Goal: Check status: Check status

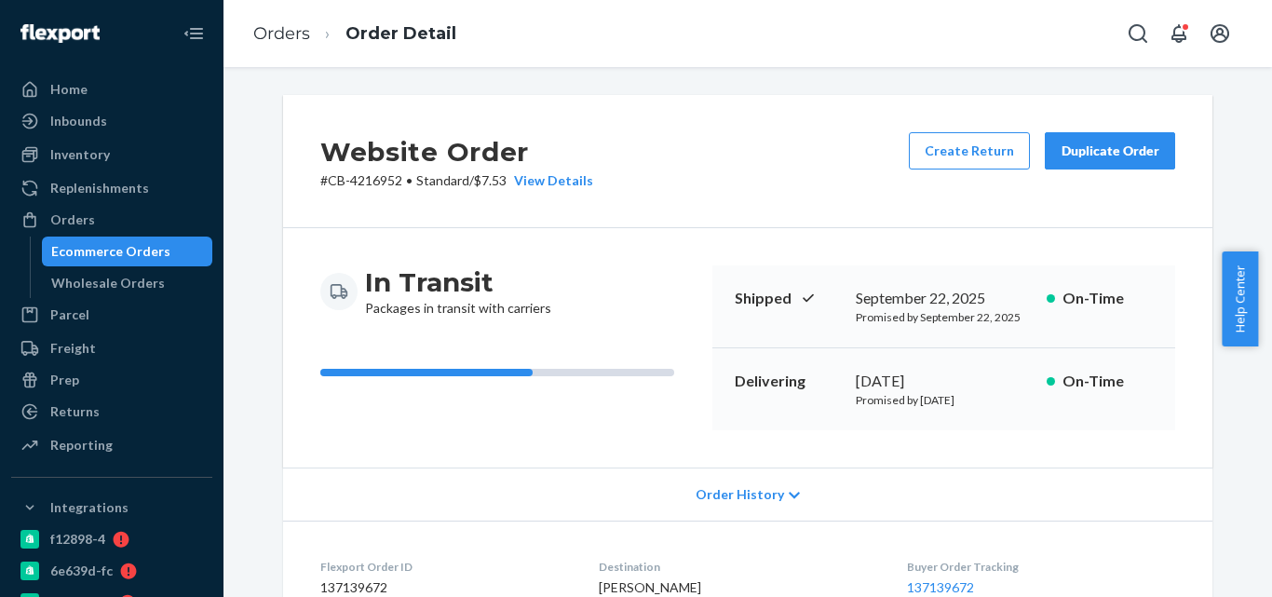
click at [154, 249] on div "Ecommerce Orders" at bounding box center [110, 251] width 119 height 19
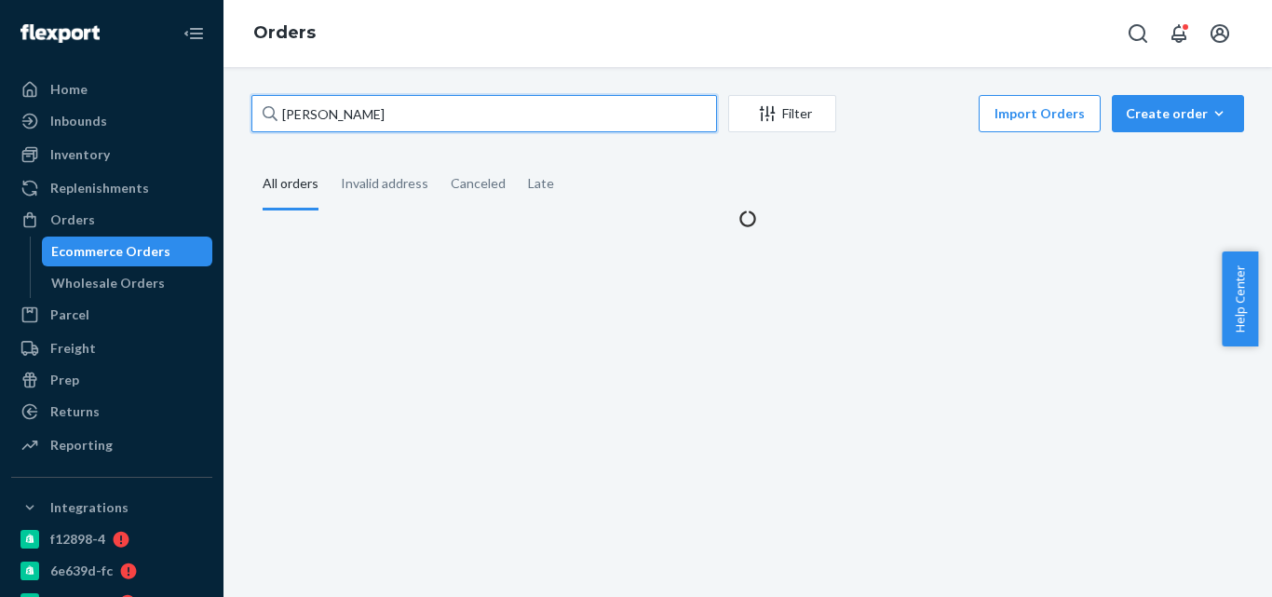
drag, startPoint x: 421, startPoint y: 97, endPoint x: 269, endPoint y: 106, distance: 152.0
click at [269, 106] on div "[PERSON_NAME]" at bounding box center [483, 113] width 465 height 37
paste input "[PERSON_NAME]"
type input "[PERSON_NAME]"
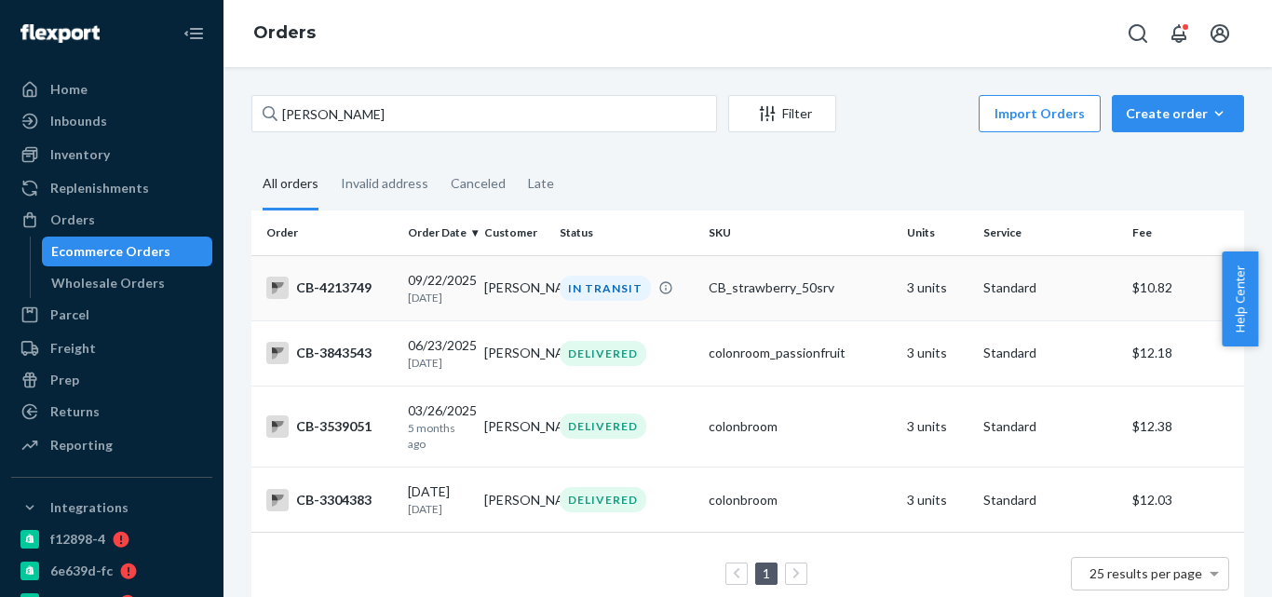
click at [477, 309] on td "[PERSON_NAME]" at bounding box center [515, 287] width 76 height 65
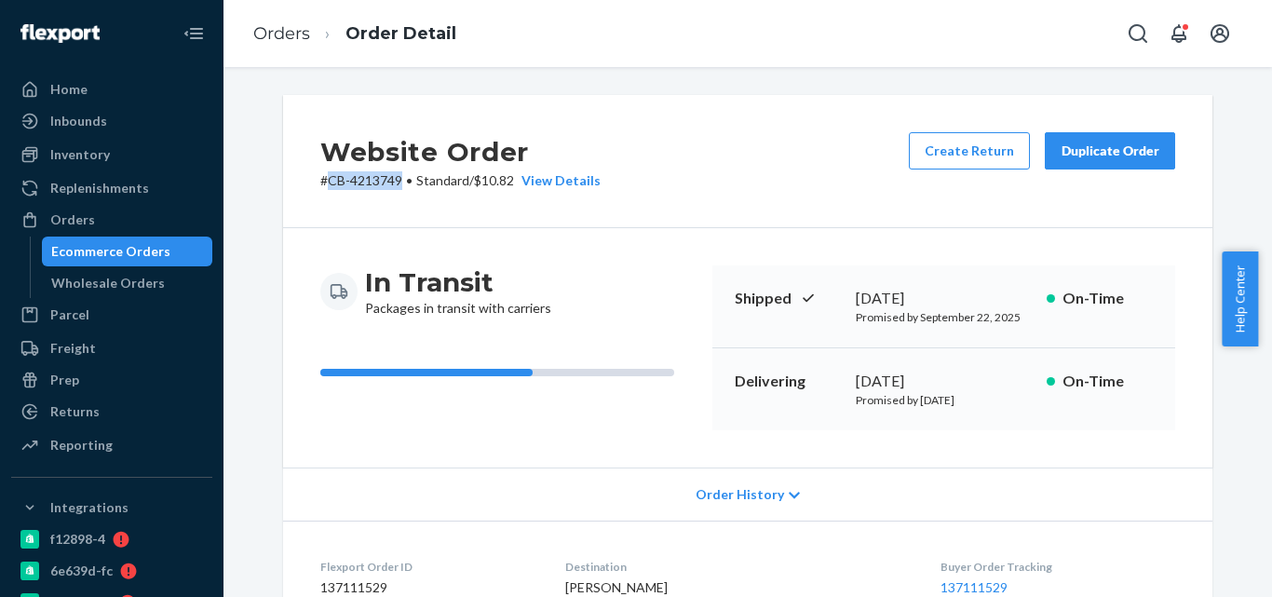
drag, startPoint x: 388, startPoint y: 176, endPoint x: 320, endPoint y: 182, distance: 68.3
click at [320, 182] on p "# CB-4213749 • Standard / $10.82 View Details" at bounding box center [460, 180] width 280 height 19
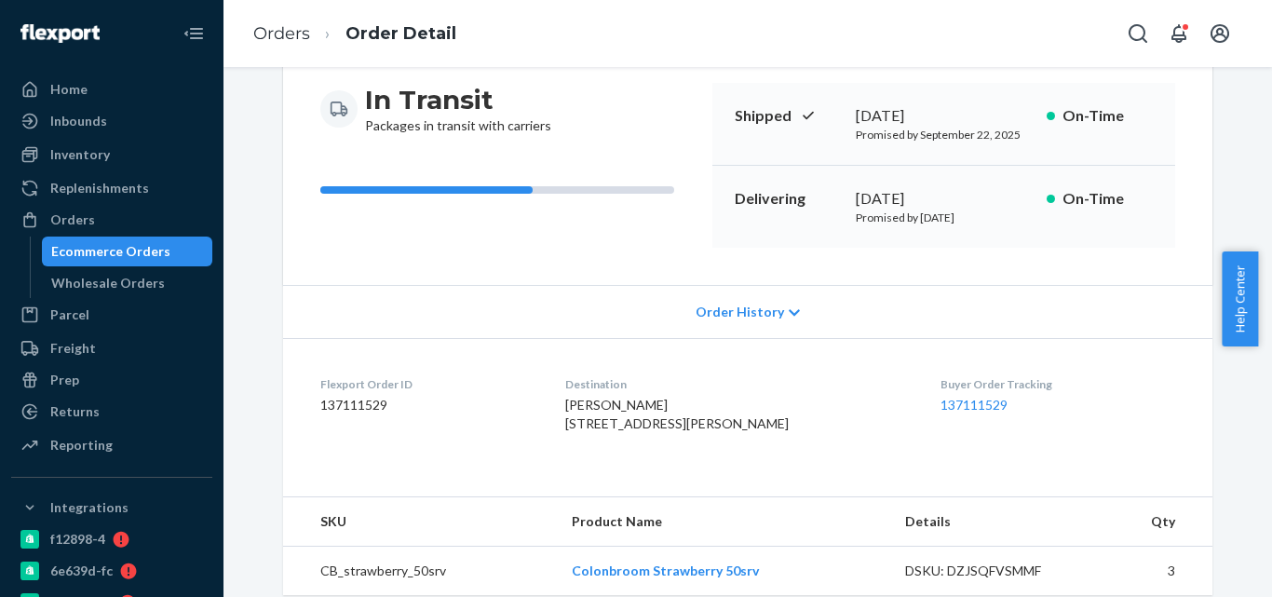
scroll to position [372, 0]
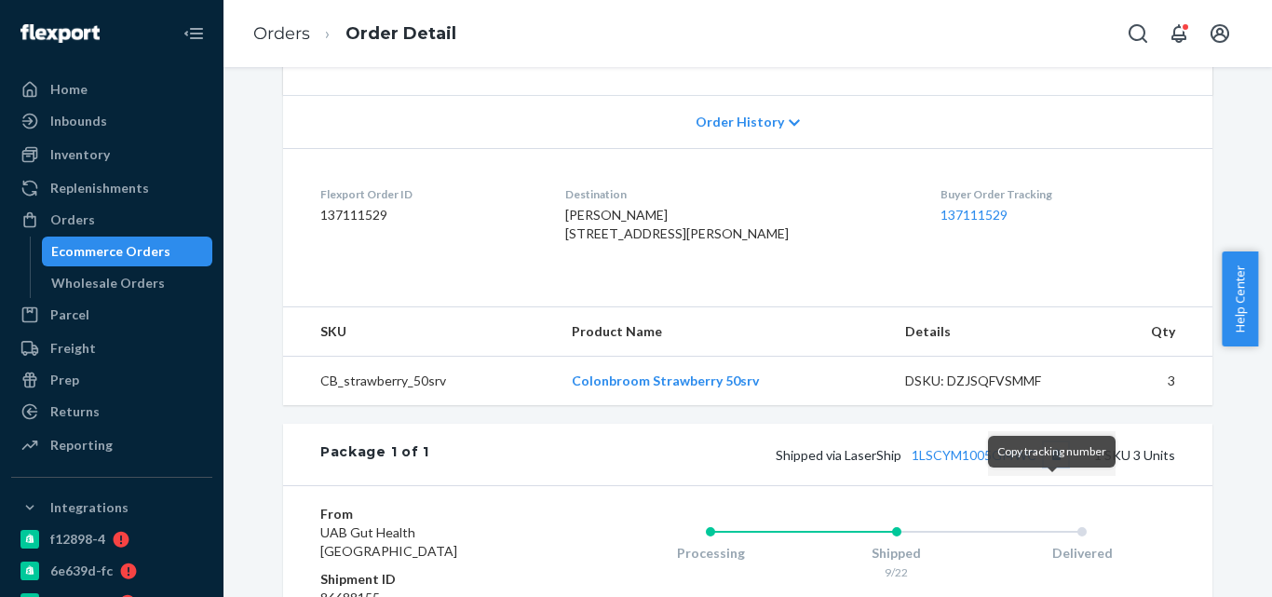
click at [1051, 466] on button "Copy tracking number" at bounding box center [1055, 454] width 24 height 24
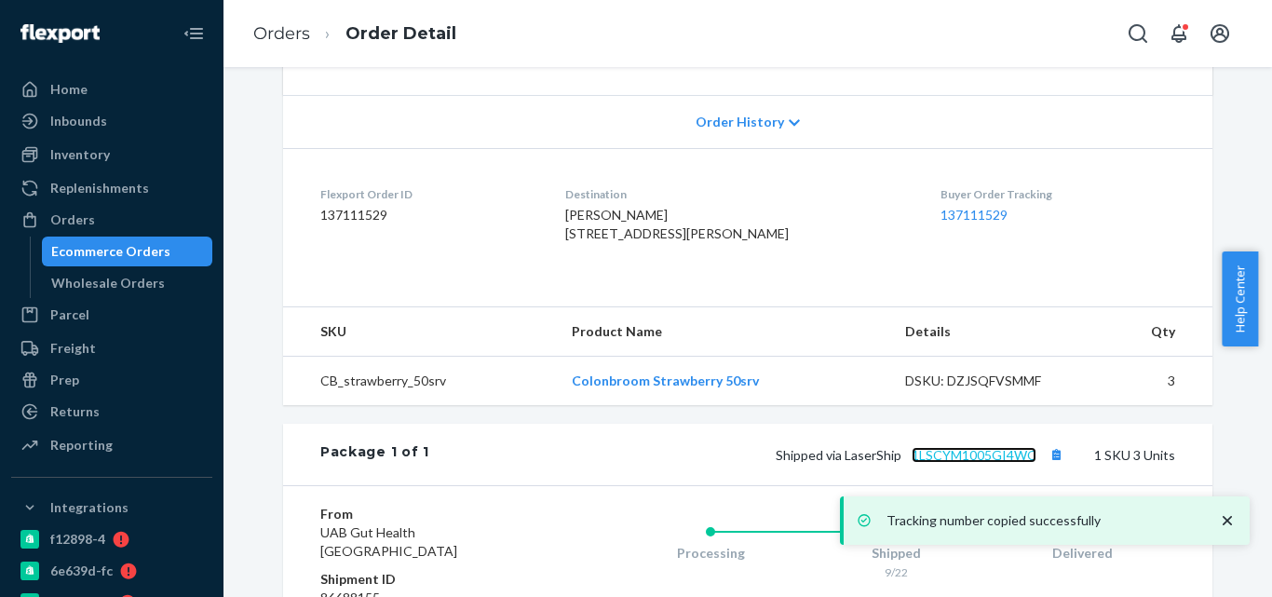
click at [964, 463] on link "1LSCYM1005GI4WC" at bounding box center [973, 455] width 125 height 16
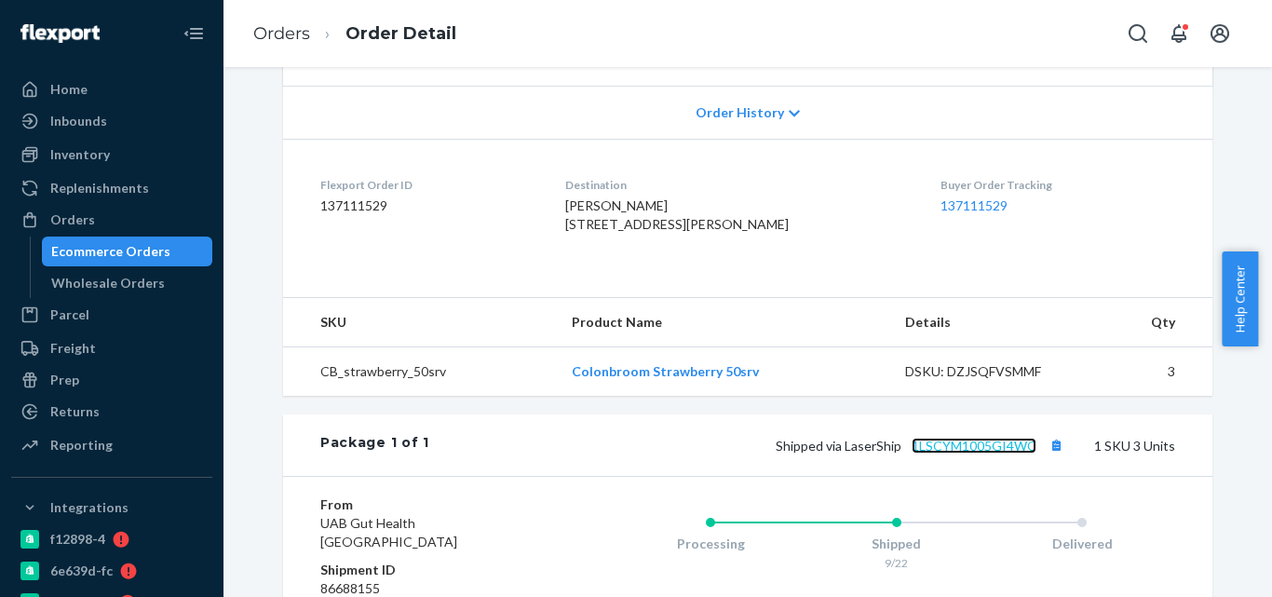
scroll to position [559, 0]
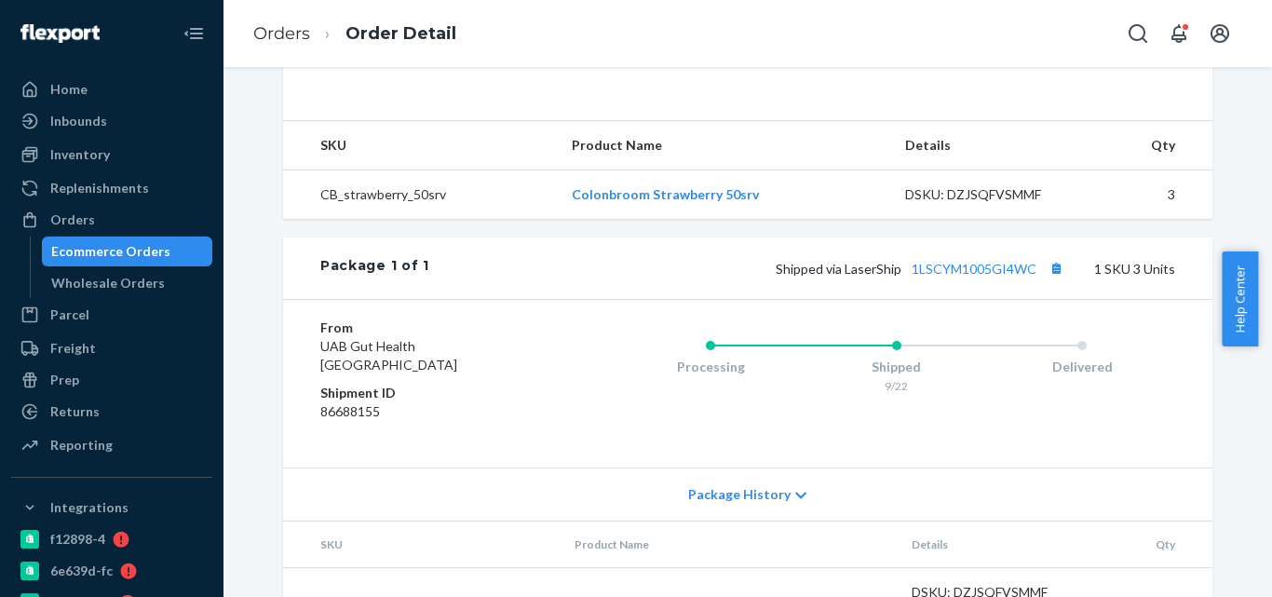
click at [128, 248] on div "Ecommerce Orders" at bounding box center [110, 251] width 119 height 19
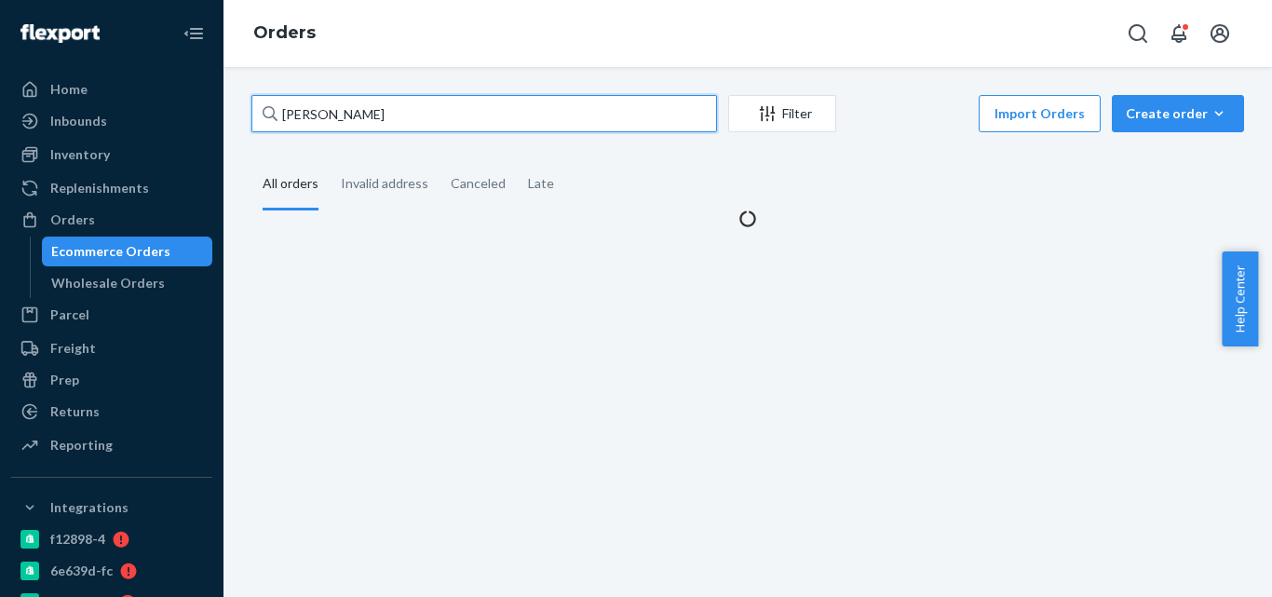
paste input "4184743"
drag, startPoint x: 421, startPoint y: 111, endPoint x: 245, endPoint y: 110, distance: 175.9
click at [245, 110] on div "[PERSON_NAME] Filter Import Orders Create order Ecommerce order Removal order A…" at bounding box center [747, 161] width 1020 height 133
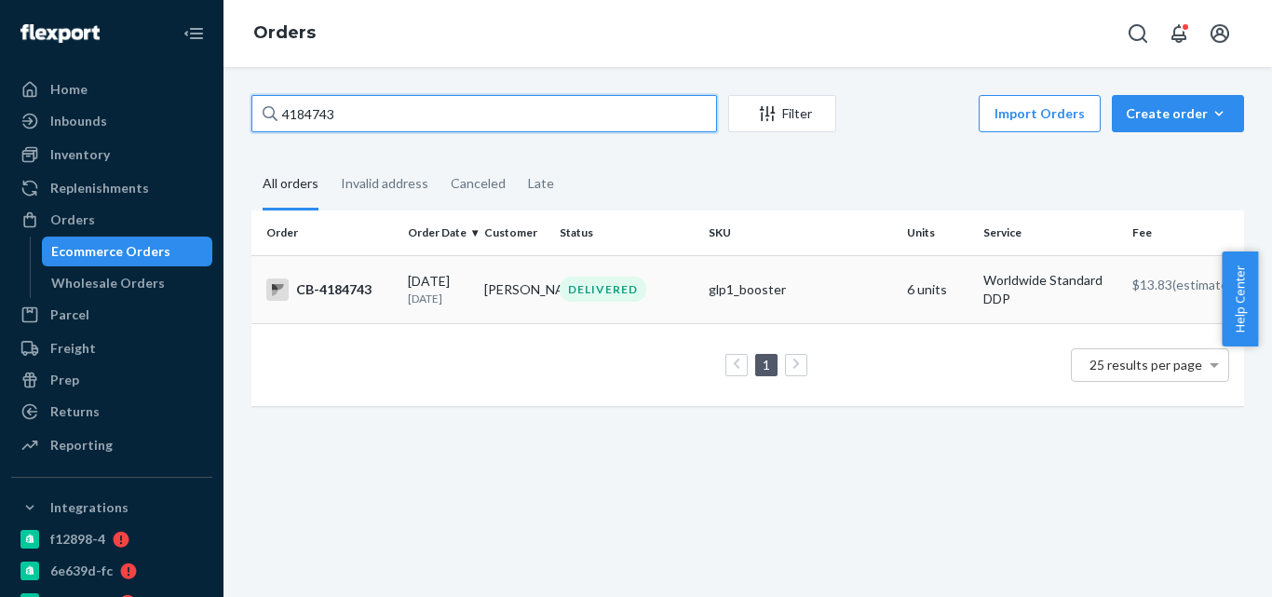
type input "4184743"
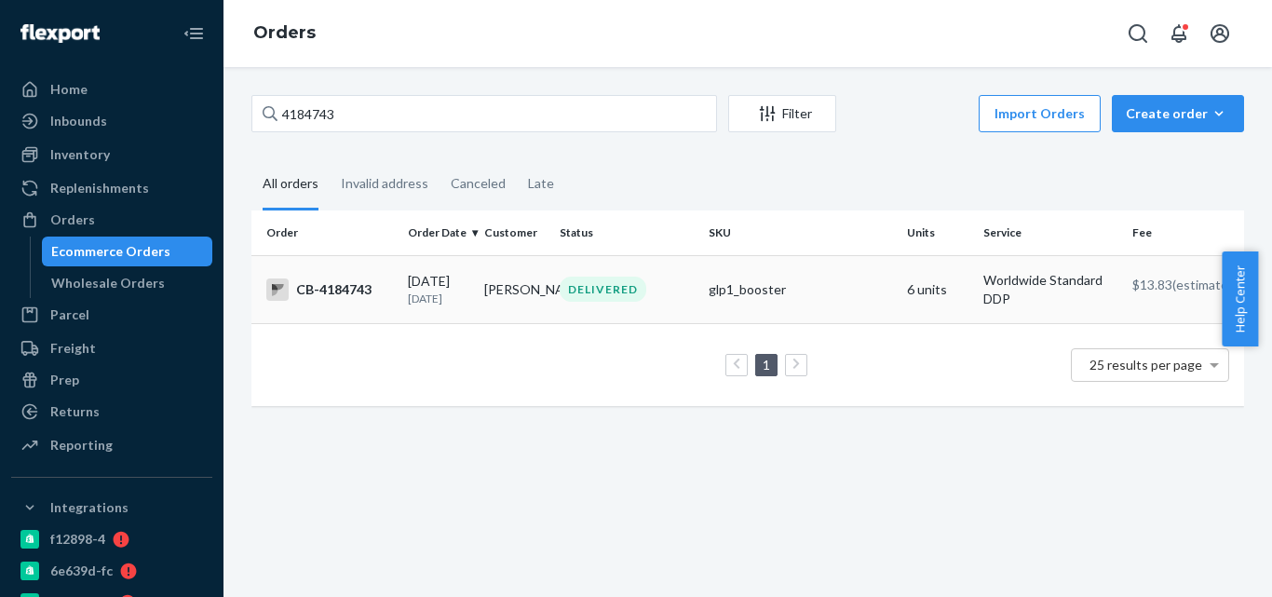
click at [492, 297] on td "[PERSON_NAME]" at bounding box center [515, 289] width 76 height 68
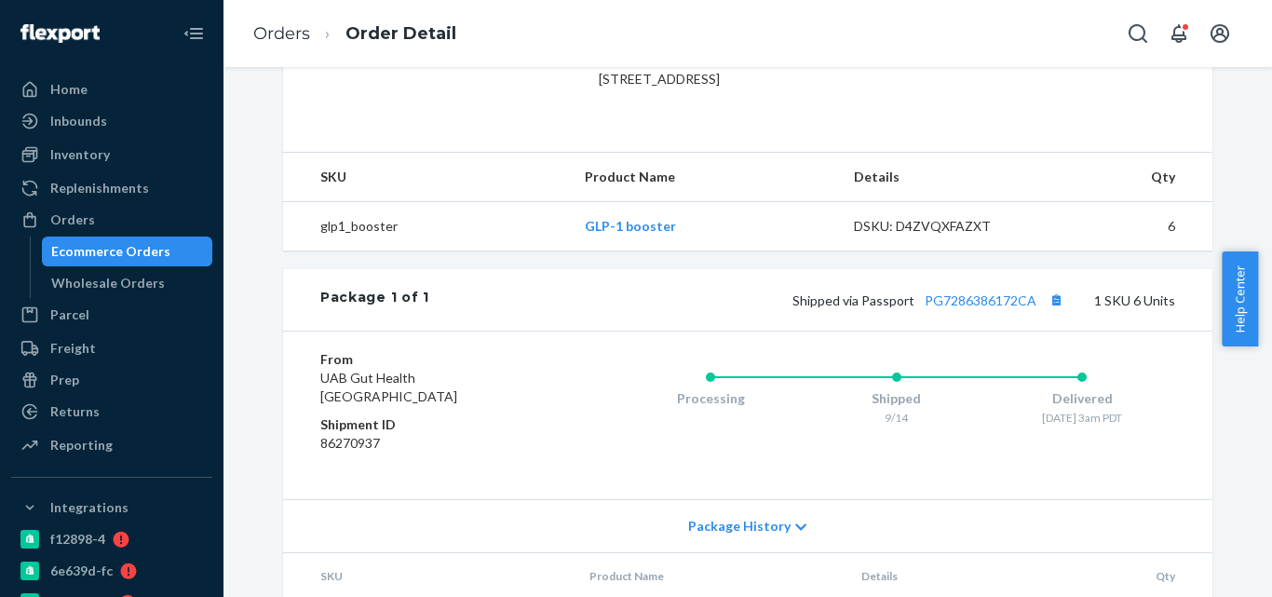
scroll to position [559, 0]
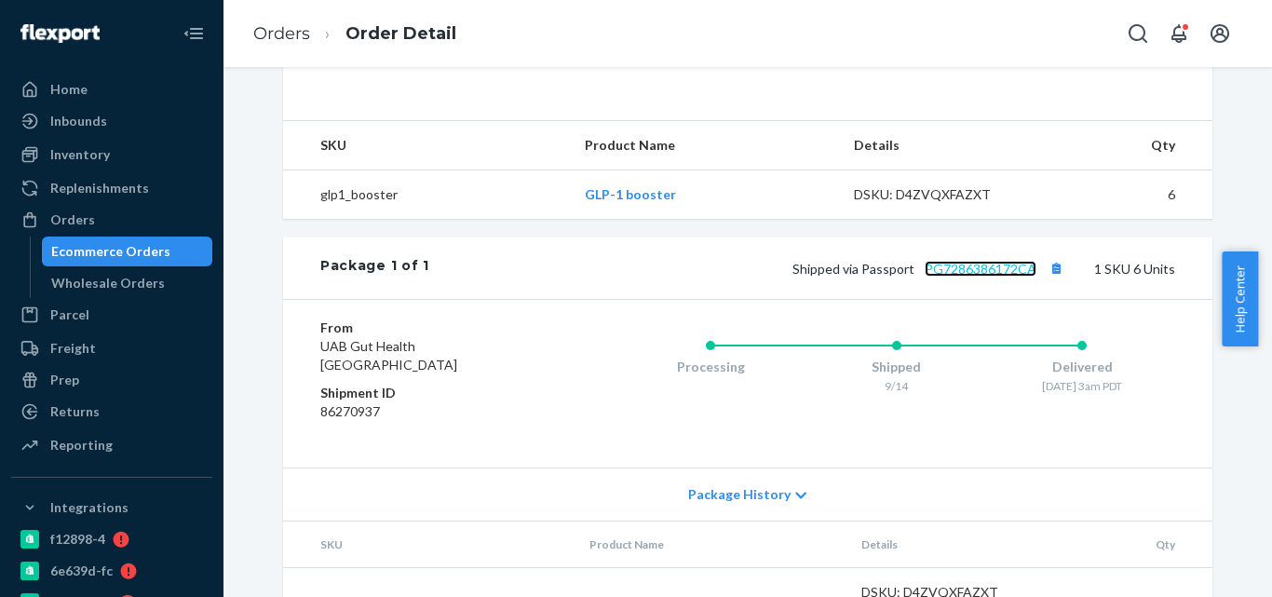
click at [964, 276] on link "PG7286386172CA" at bounding box center [980, 269] width 112 height 16
drag, startPoint x: 1055, startPoint y: 307, endPoint x: 1036, endPoint y: 268, distance: 43.3
click at [1053, 280] on button "Copy tracking number" at bounding box center [1055, 268] width 24 height 24
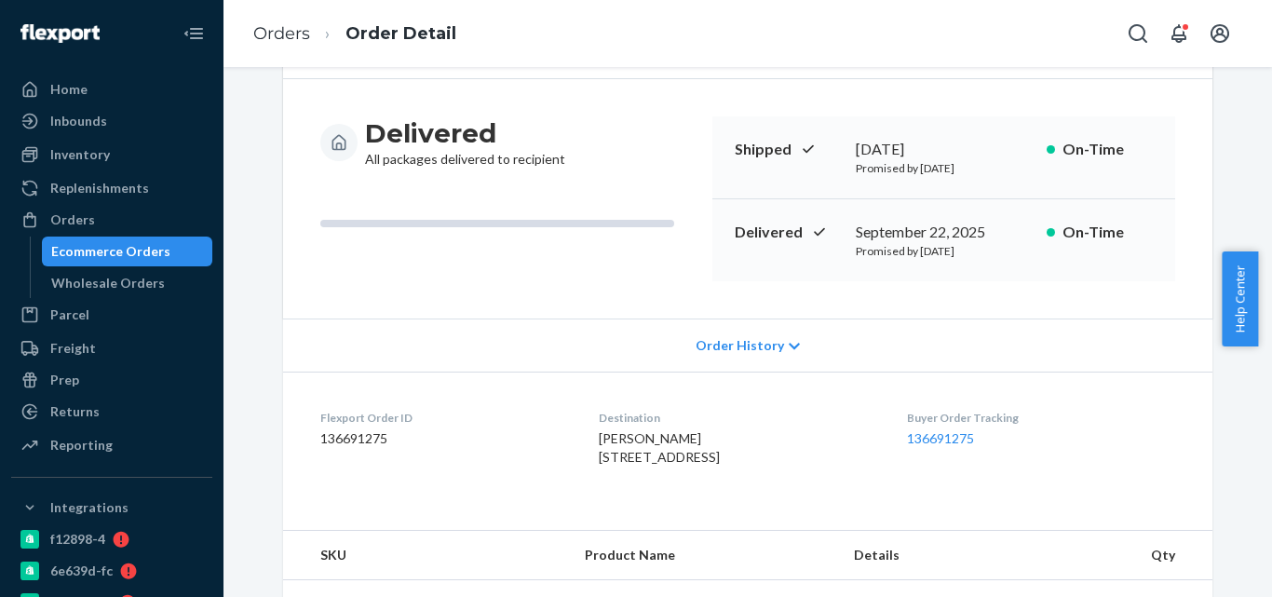
scroll to position [0, 0]
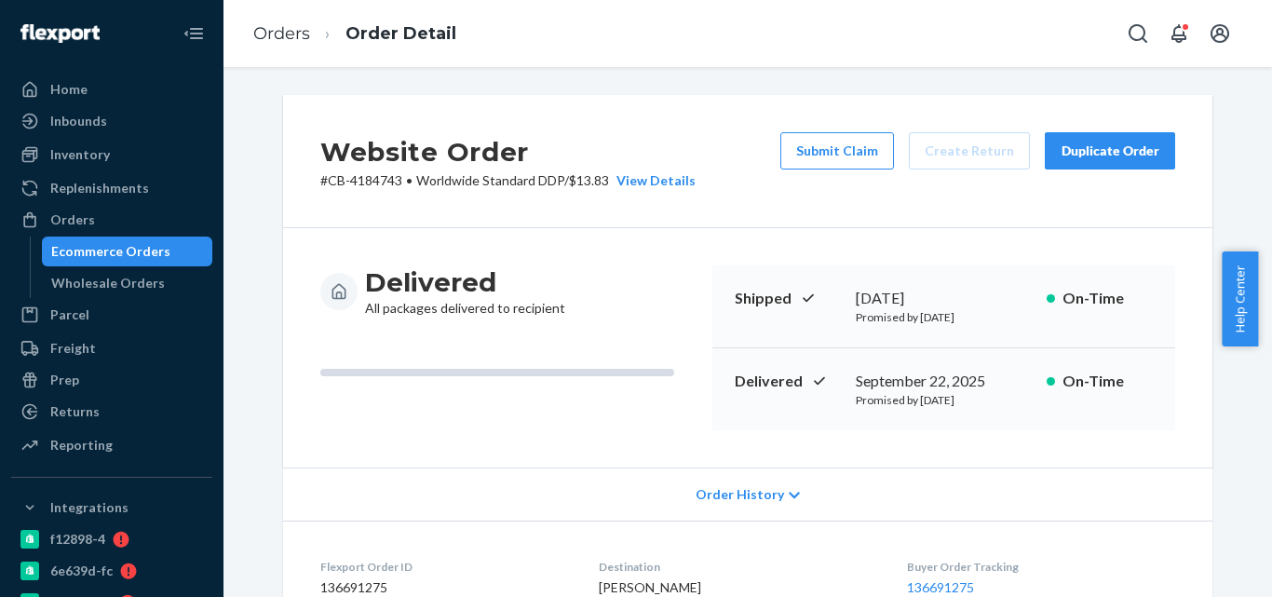
click at [129, 249] on div "Ecommerce Orders" at bounding box center [110, 251] width 119 height 19
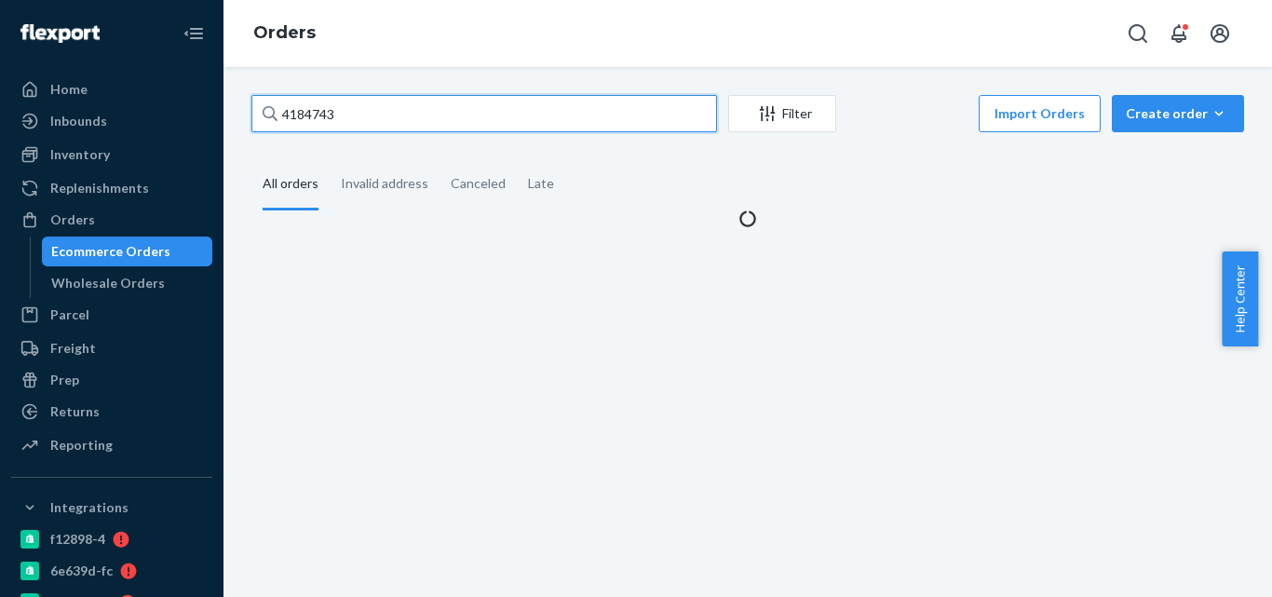
paste input "074772"
drag, startPoint x: 388, startPoint y: 113, endPoint x: 271, endPoint y: 113, distance: 117.3
click at [271, 113] on div "4074772" at bounding box center [483, 113] width 465 height 37
click at [271, 113] on input "4074772" at bounding box center [483, 113] width 465 height 37
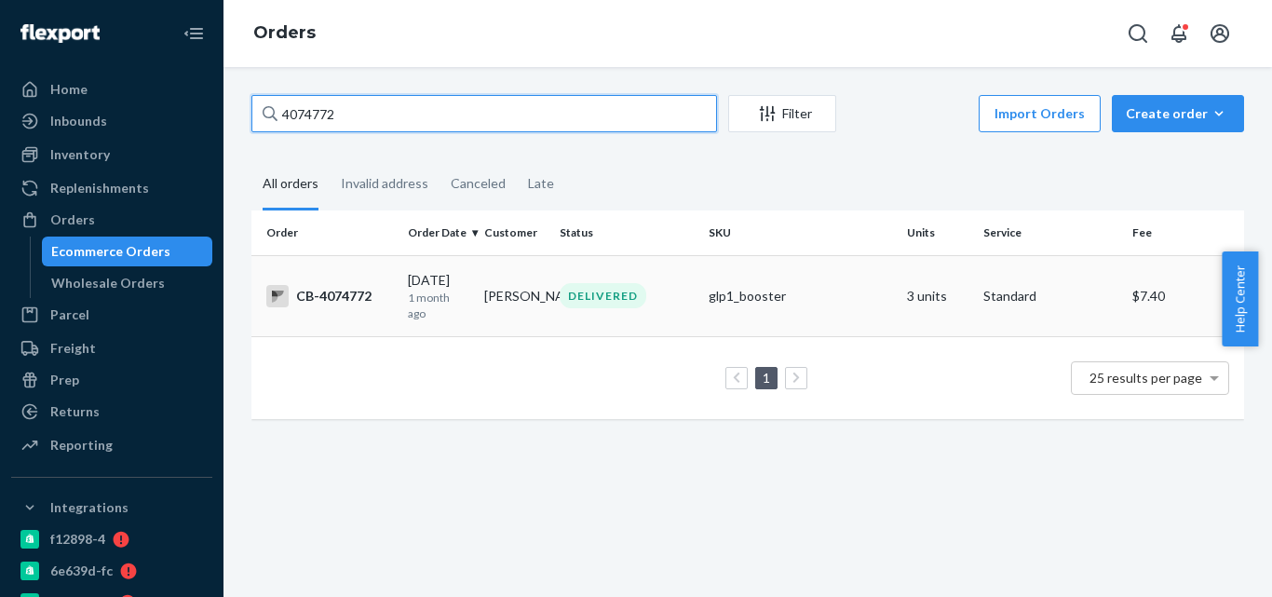
type input "4074772"
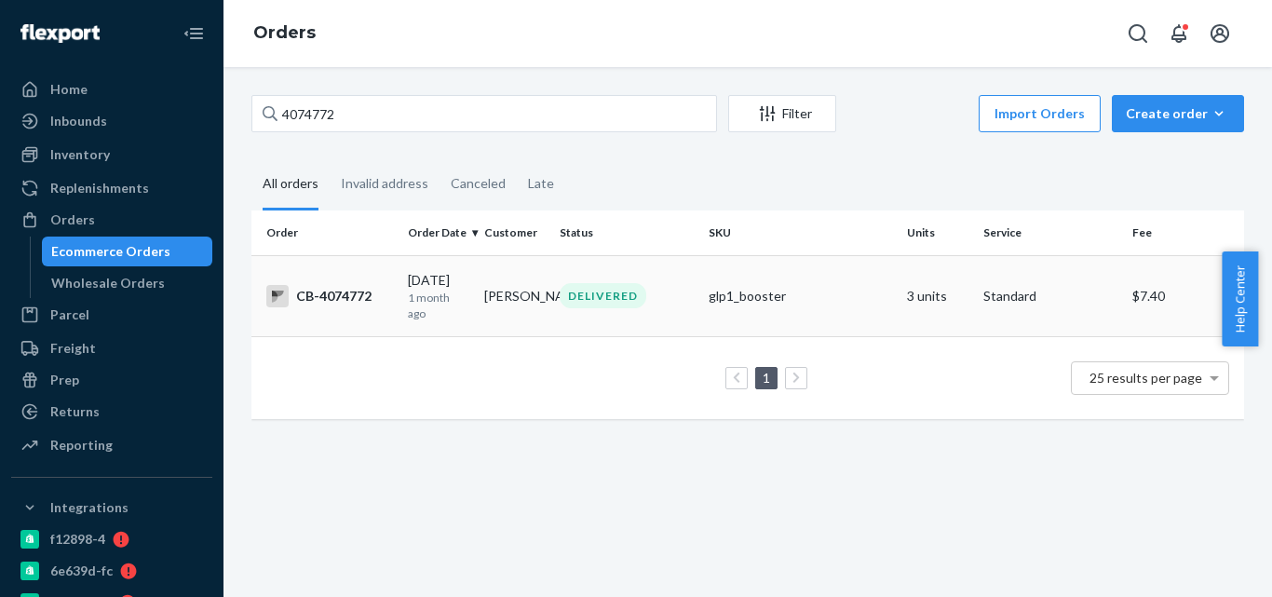
click at [477, 297] on td "[PERSON_NAME]" at bounding box center [515, 295] width 76 height 81
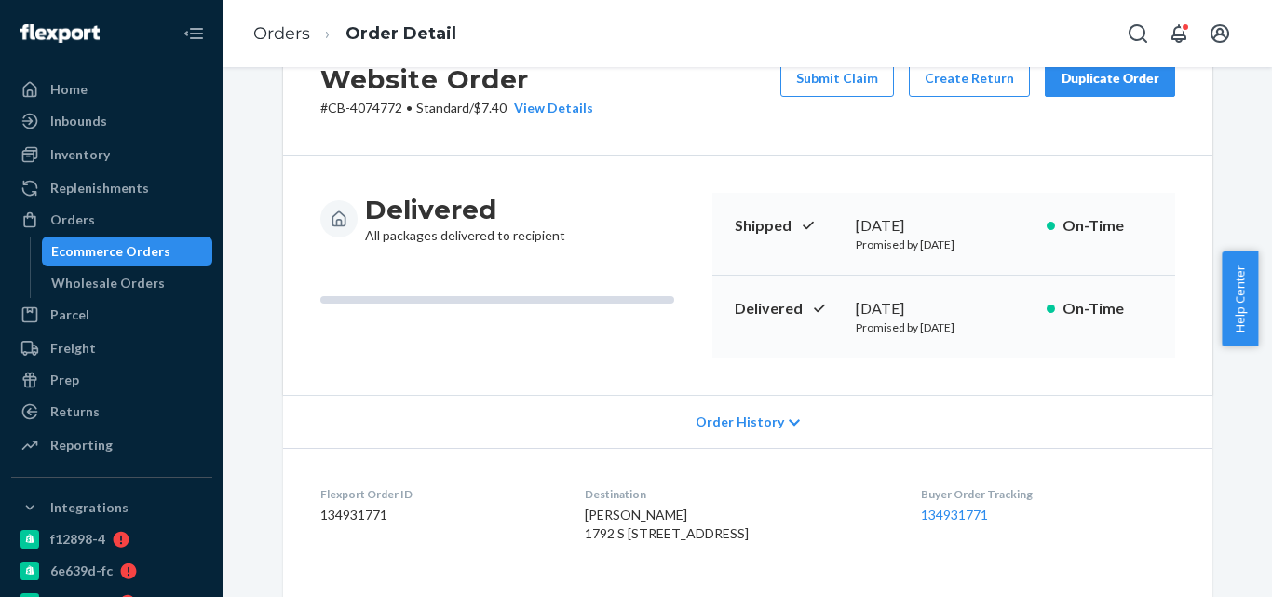
scroll to position [93, 0]
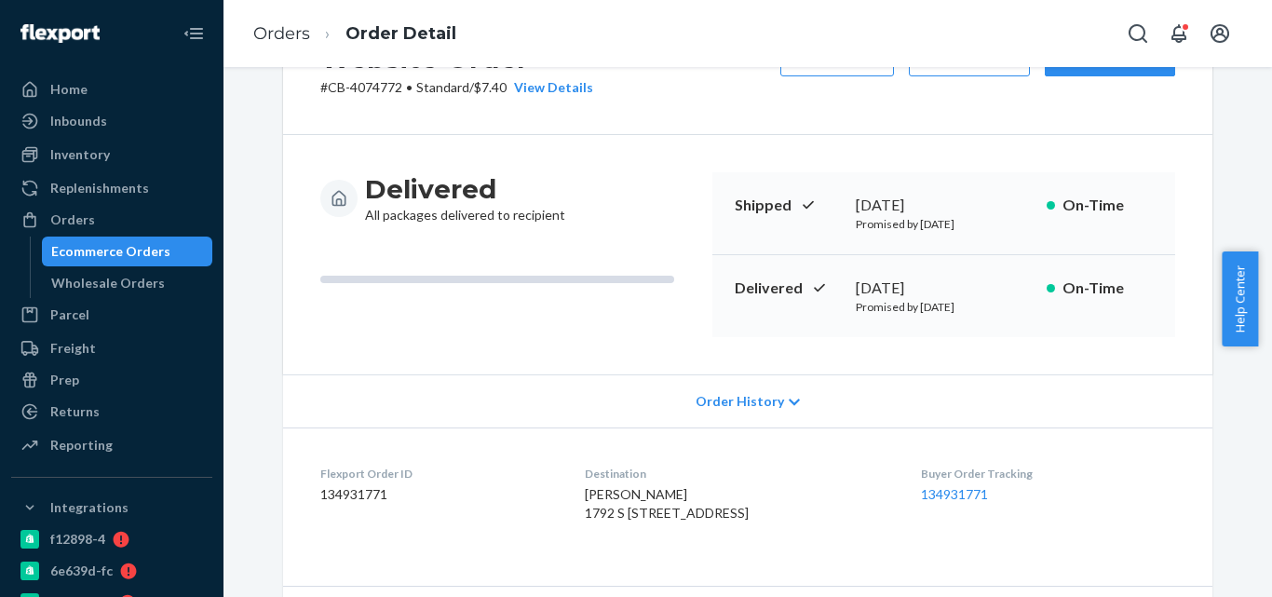
click at [155, 250] on div "Ecommerce Orders" at bounding box center [110, 251] width 119 height 19
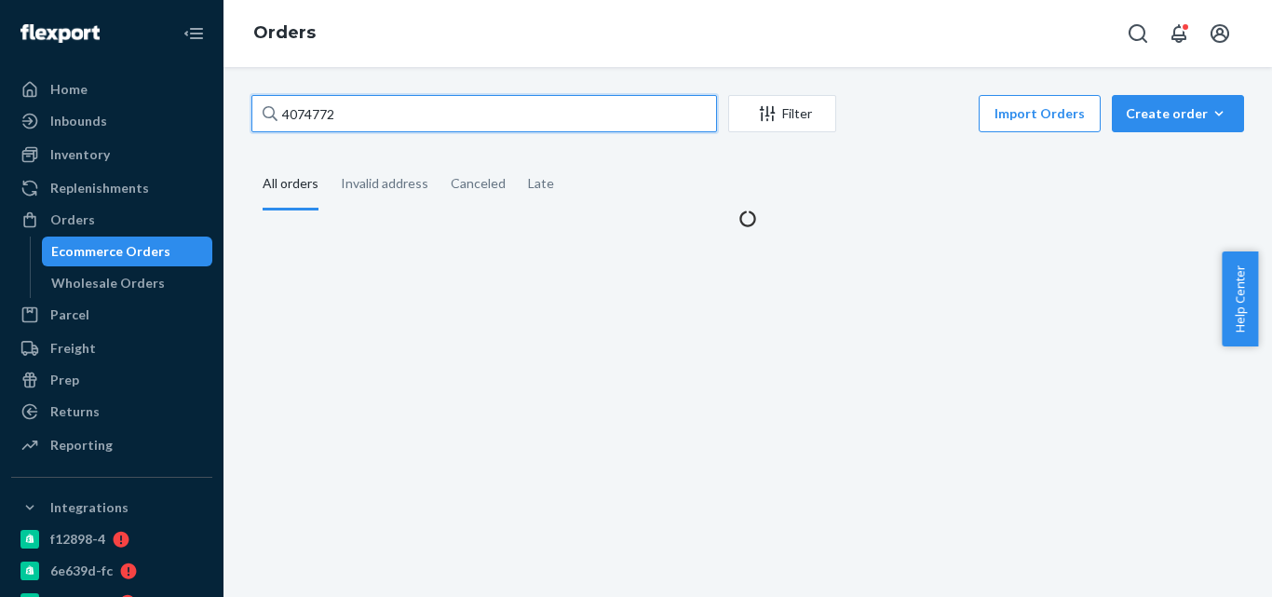
paste input "216569"
drag, startPoint x: 405, startPoint y: 108, endPoint x: 256, endPoint y: 118, distance: 149.3
click at [256, 118] on input "4216569" at bounding box center [483, 113] width 465 height 37
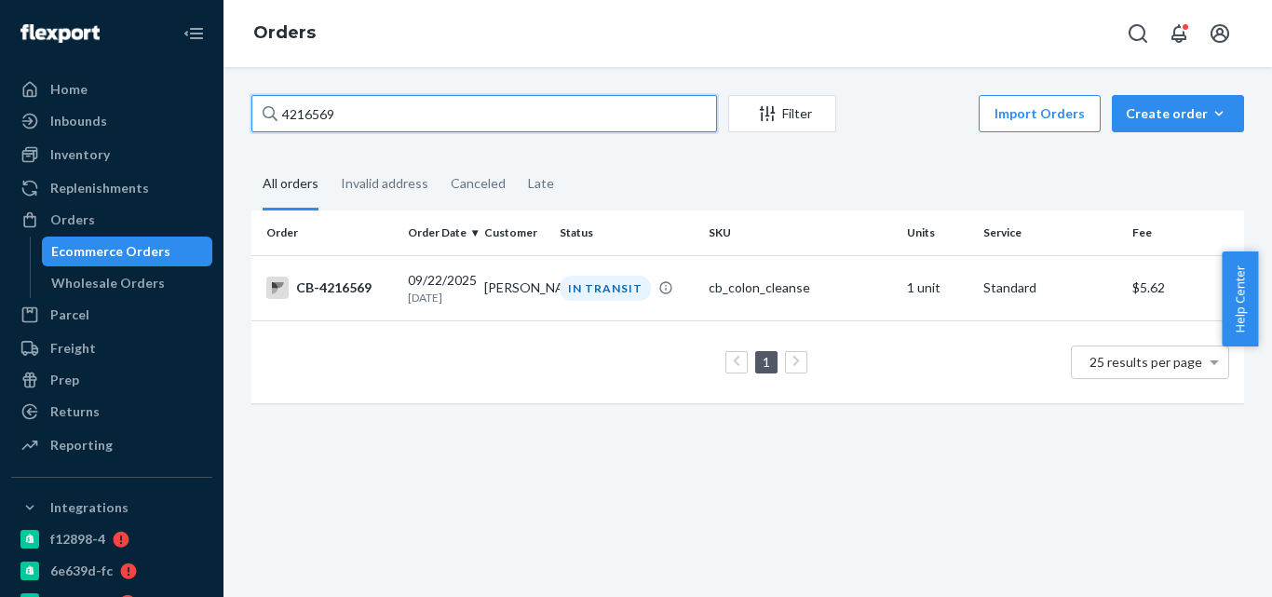
type input "4216569"
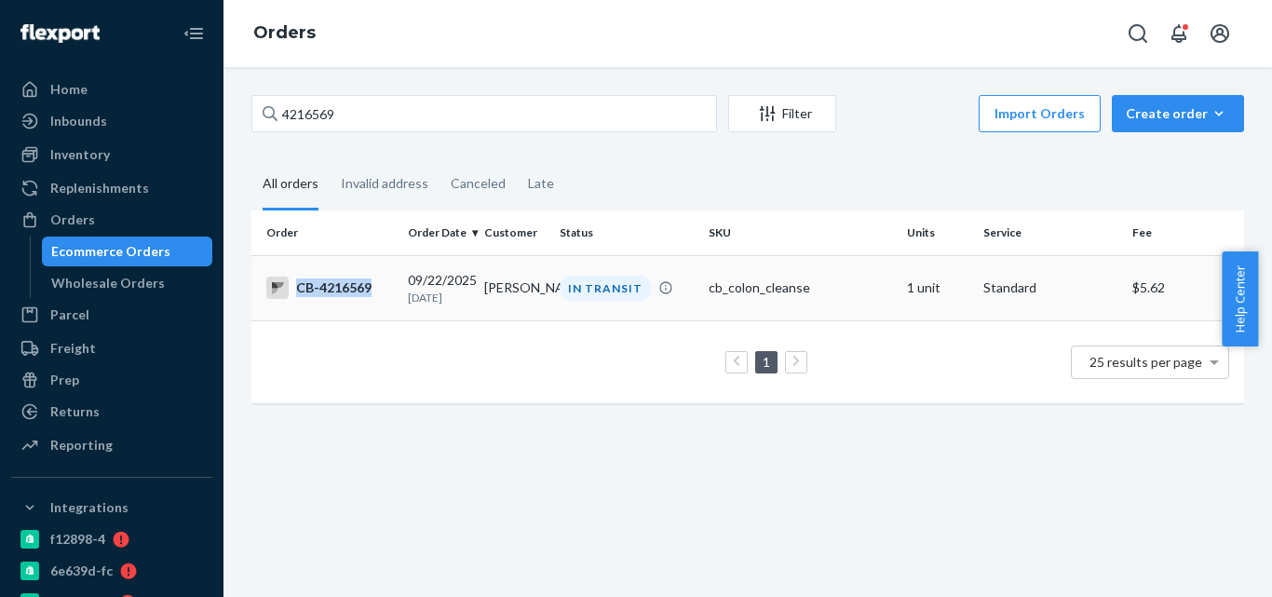
copy div "CB-4216569"
drag, startPoint x: 372, startPoint y: 299, endPoint x: 337, endPoint y: 298, distance: 35.4
click at [337, 298] on td "CB-4216569" at bounding box center [325, 287] width 149 height 65
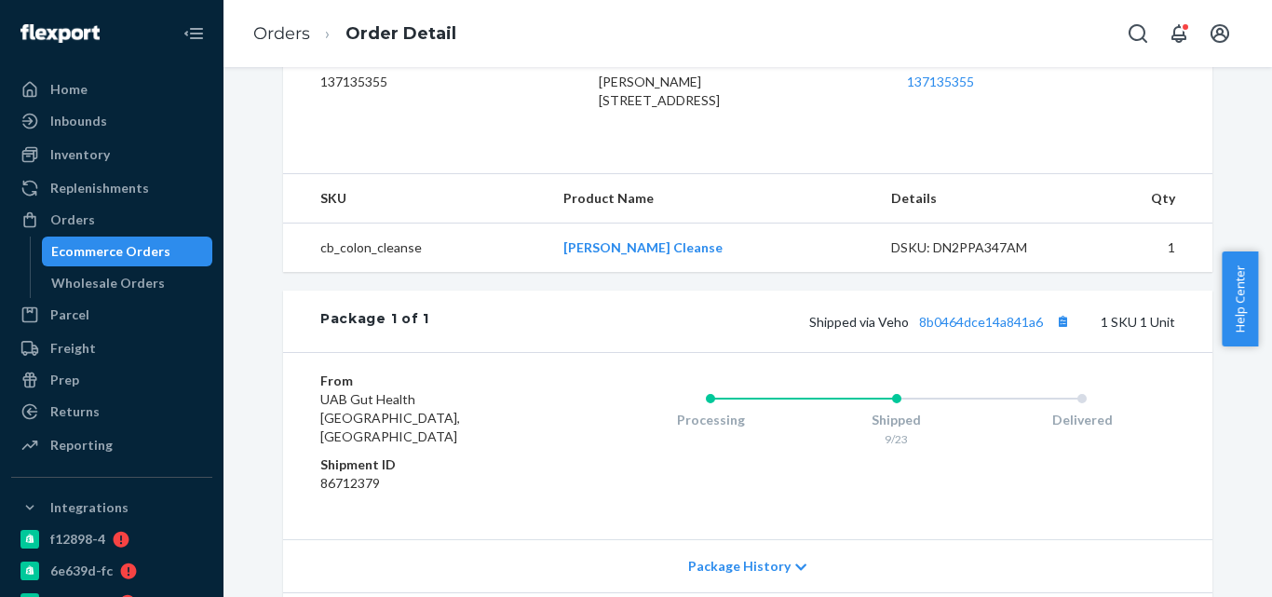
scroll to position [559, 0]
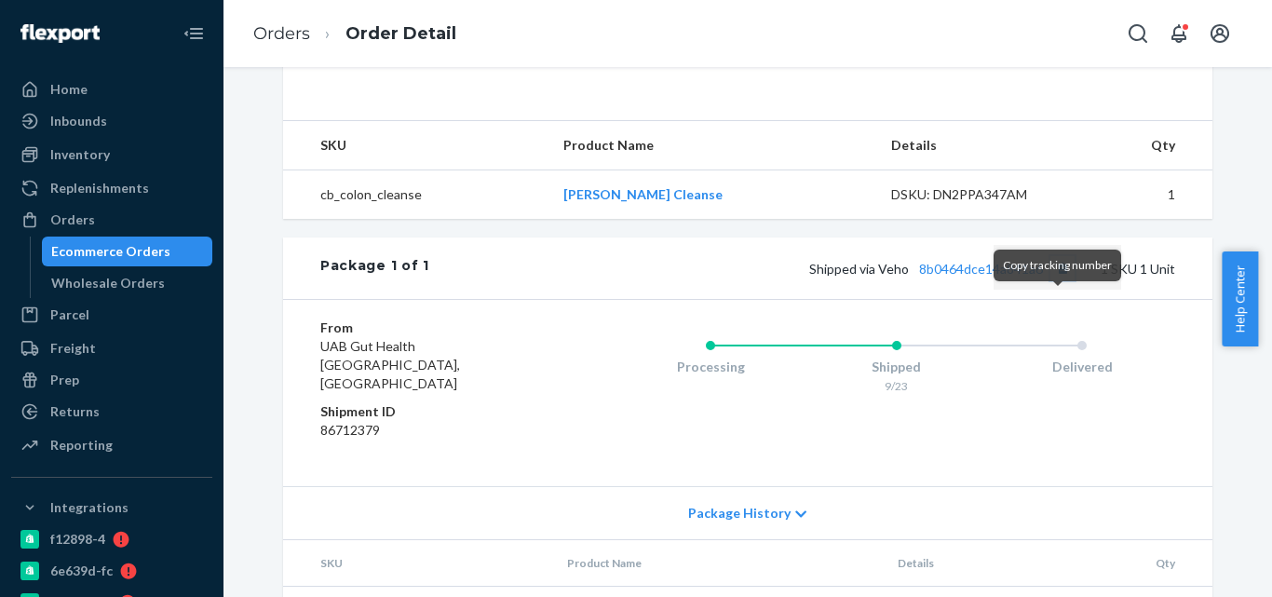
click at [1057, 280] on button "Copy tracking number" at bounding box center [1062, 268] width 24 height 24
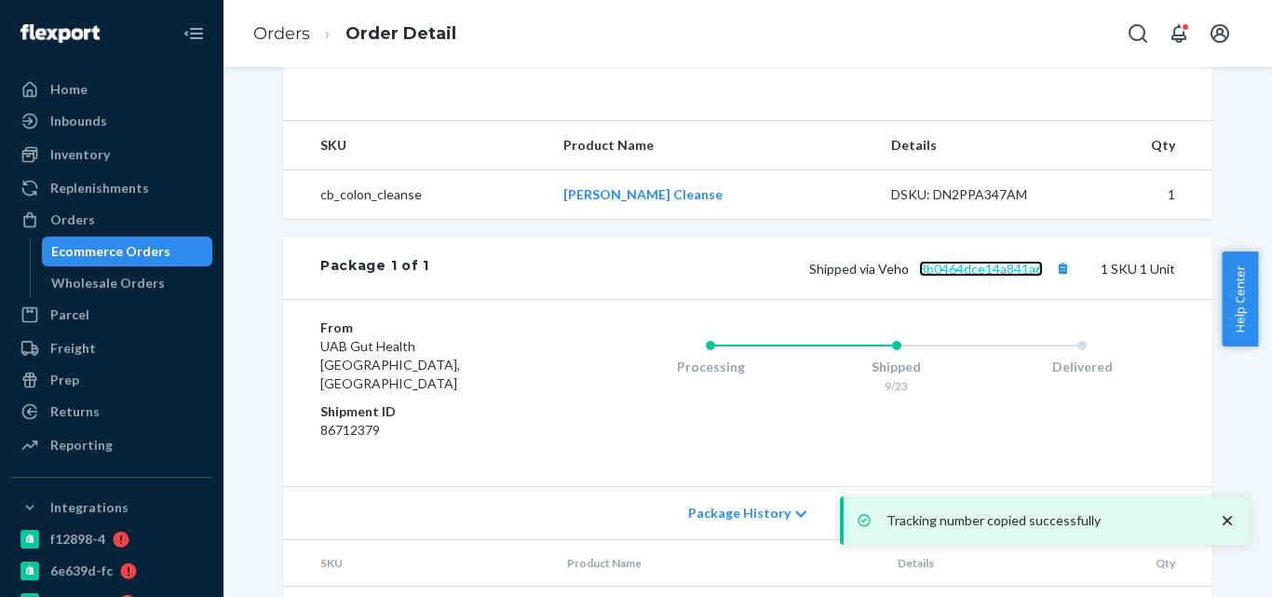
click at [1006, 276] on link "8b0464dce14a841a6" at bounding box center [981, 269] width 124 height 16
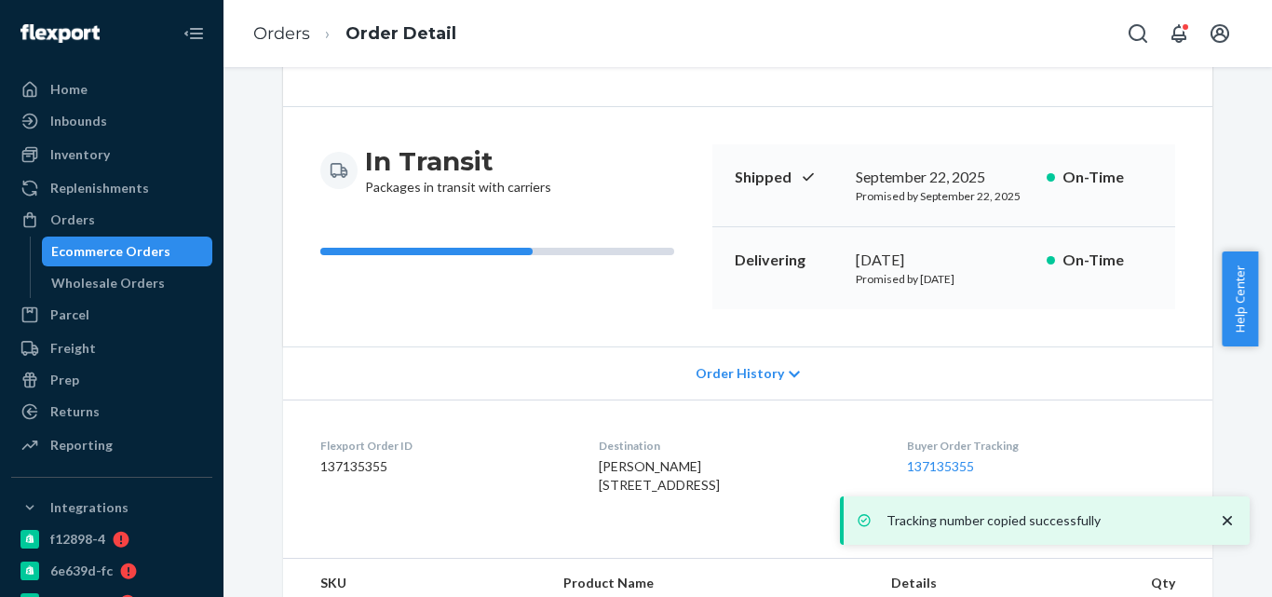
scroll to position [0, 0]
